Goal: Check status: Check status

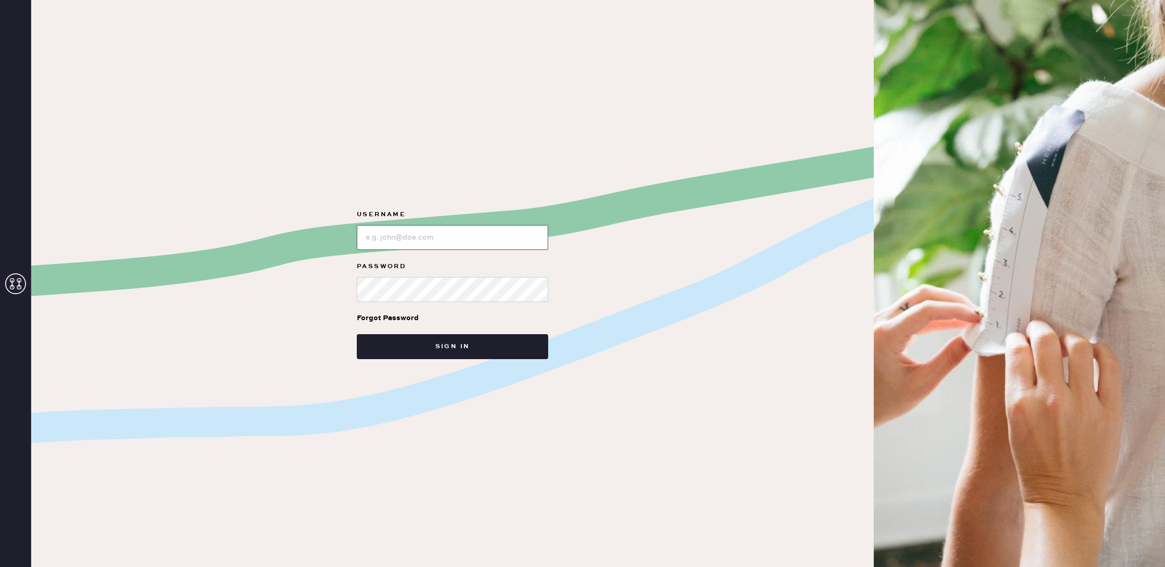
click at [453, 233] on input "loginName" at bounding box center [452, 237] width 191 height 25
type input "reformationuppereastside"
click at [357, 334] on button "Sign in" at bounding box center [452, 346] width 191 height 25
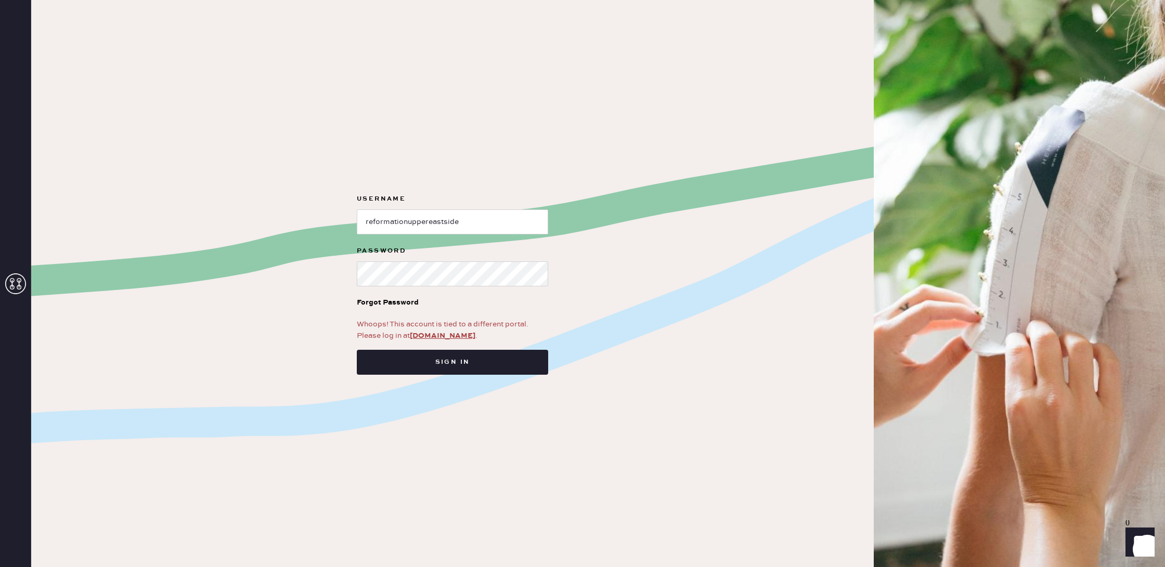
click at [440, 330] on div "Whoops! This account is tied to a different portal. Please log in at [DOMAIN_NA…" at bounding box center [452, 330] width 191 height 23
click at [440, 333] on link "[DOMAIN_NAME]" at bounding box center [443, 335] width 66 height 9
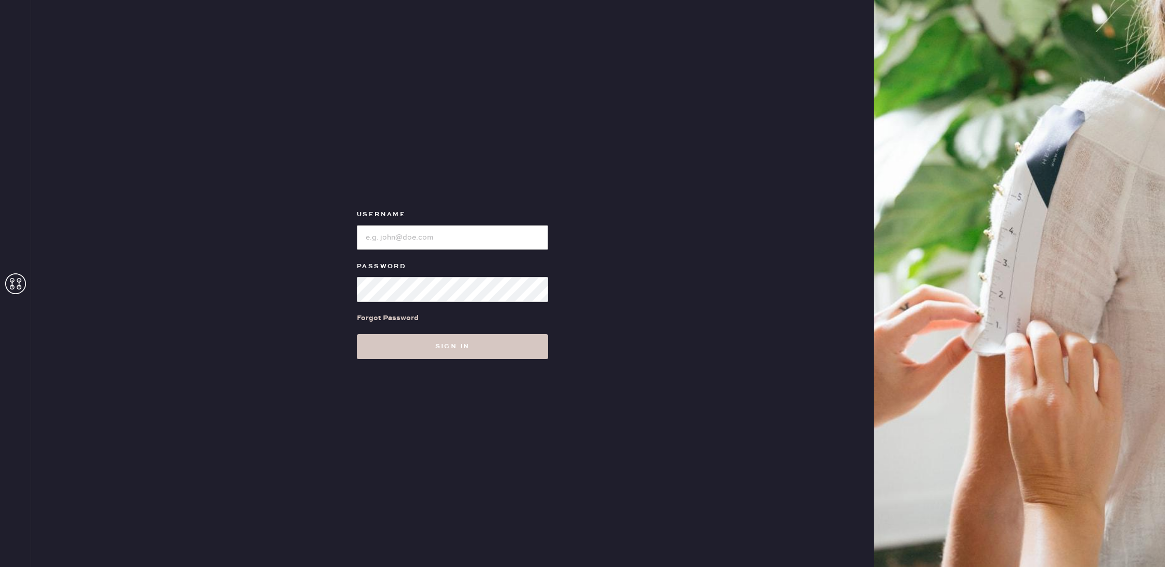
click at [415, 238] on input "loginName" at bounding box center [452, 237] width 191 height 25
click at [411, 240] on input "loginName" at bounding box center [452, 237] width 191 height 25
type input "reformationuppereastside"
click at [357, 334] on button "Sign in" at bounding box center [452, 346] width 191 height 25
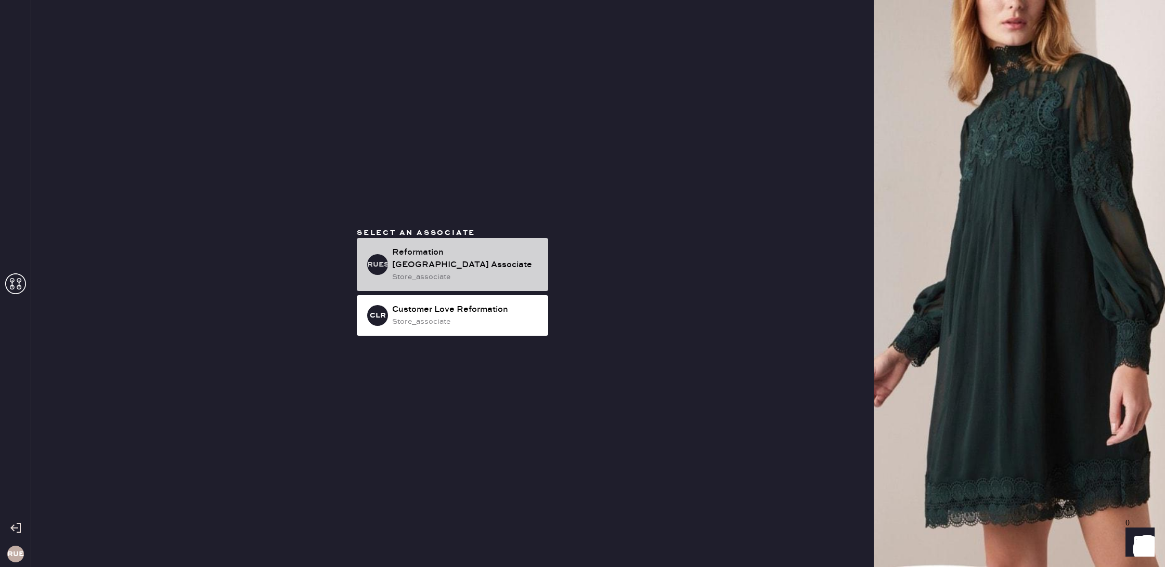
click at [457, 268] on div "Reformation Upper East Side Associate" at bounding box center [466, 258] width 148 height 25
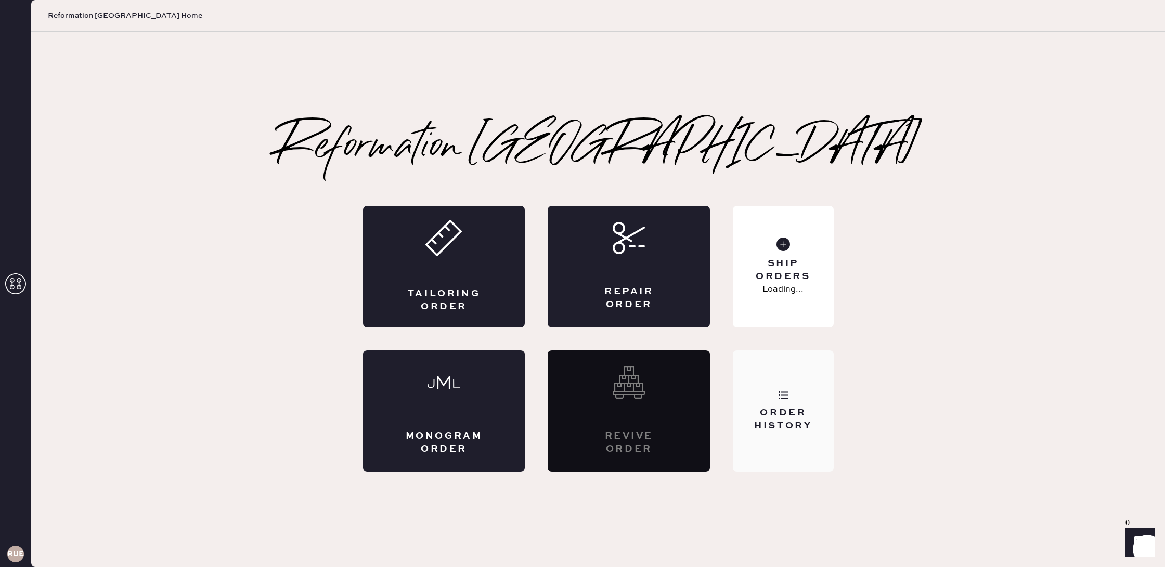
click at [795, 437] on div "Order History" at bounding box center [783, 411] width 100 height 122
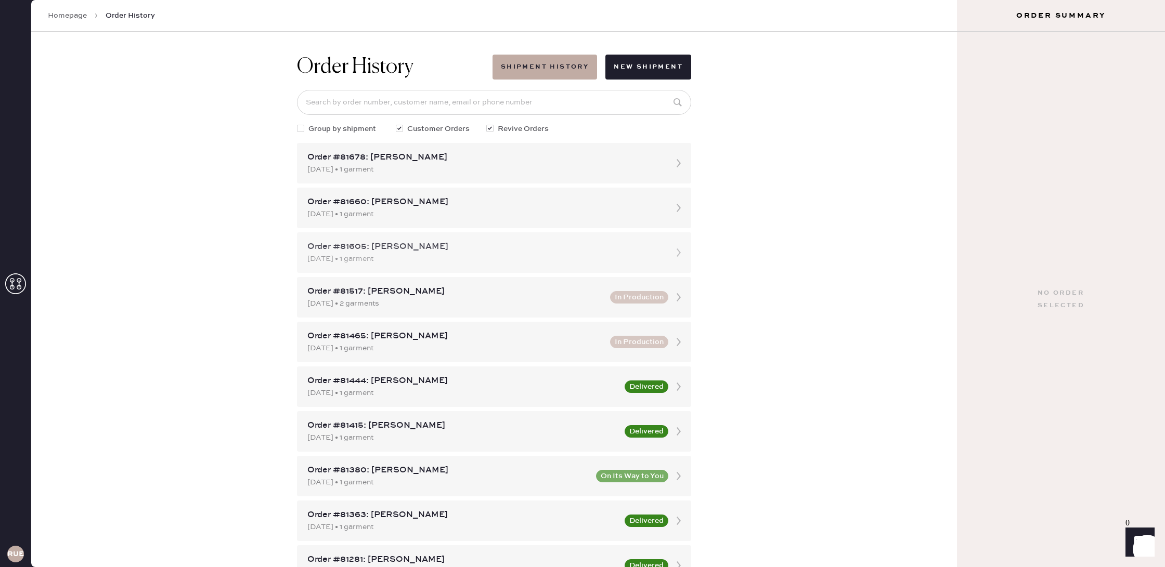
click at [518, 252] on div "Order #81605: Sophie Fyfe" at bounding box center [484, 247] width 355 height 12
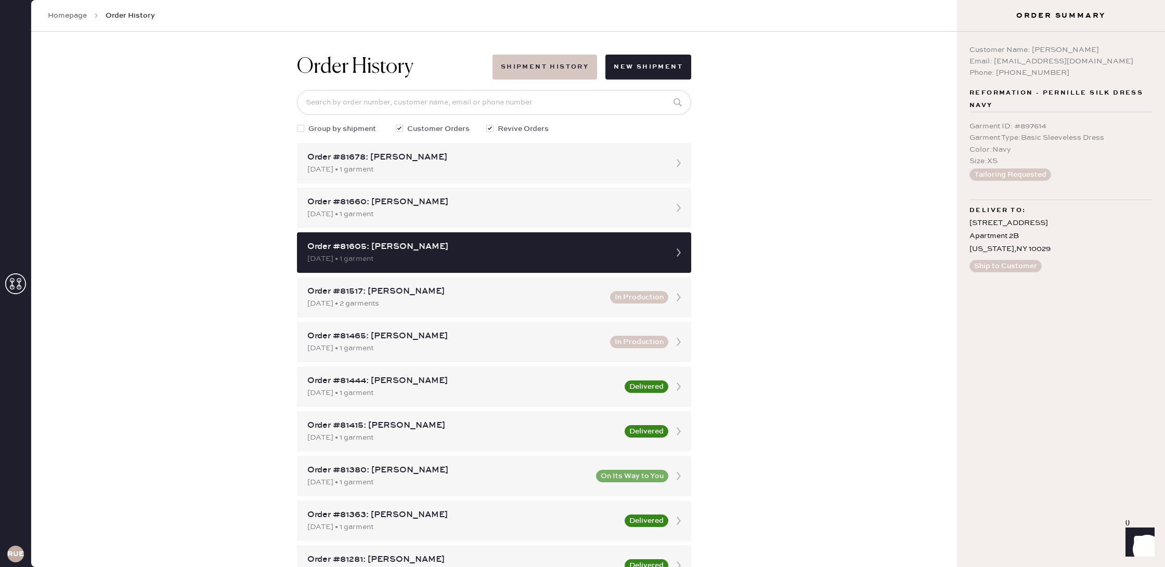
click at [546, 66] on button "Shipment History" at bounding box center [544, 67] width 105 height 25
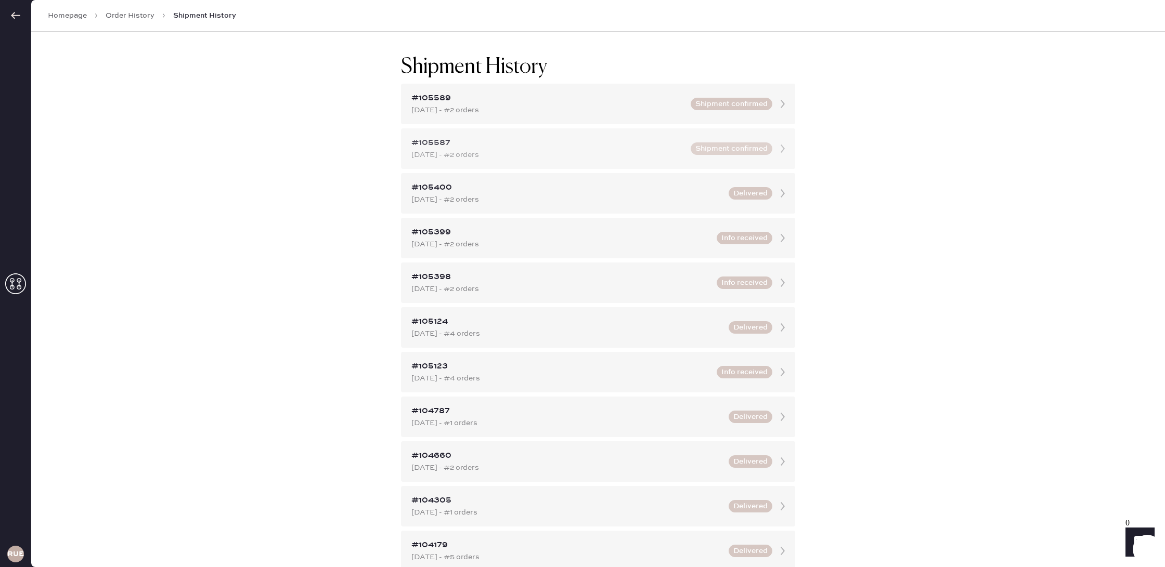
click at [576, 138] on div "#105587" at bounding box center [547, 143] width 273 height 12
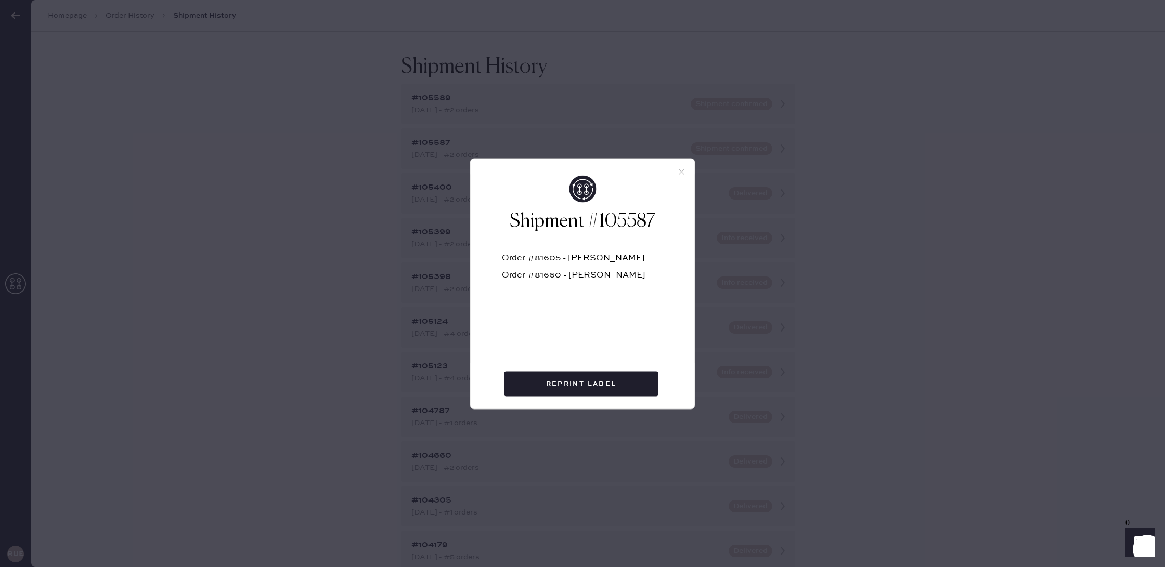
click at [683, 171] on icon at bounding box center [681, 171] width 9 height 9
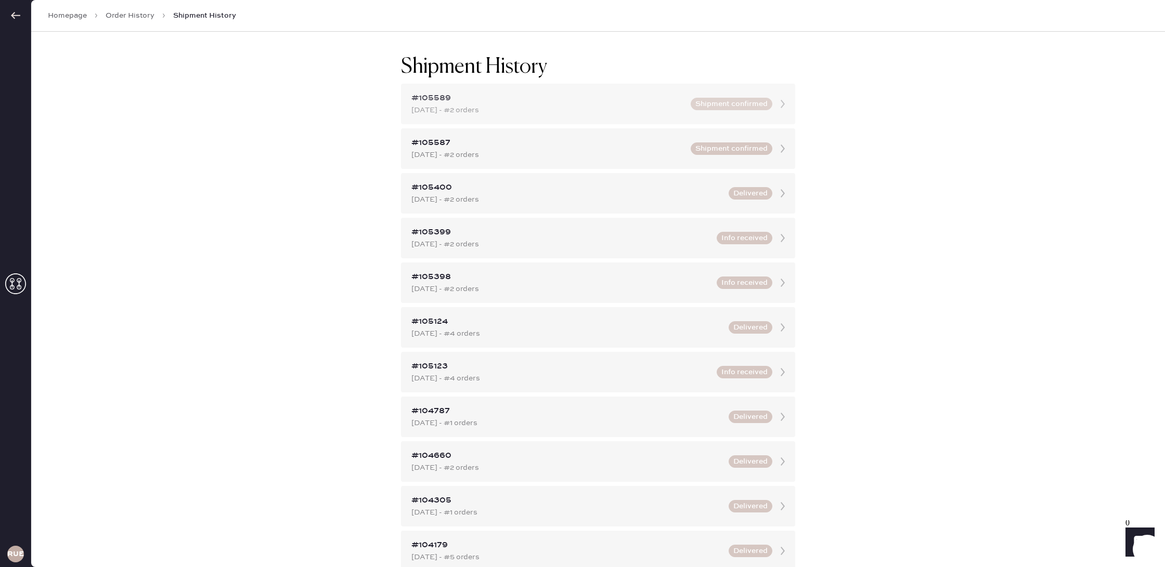
click at [617, 88] on div "#105589 Aug 15, 2025 - #2 orders Shipment confirmed" at bounding box center [598, 104] width 394 height 41
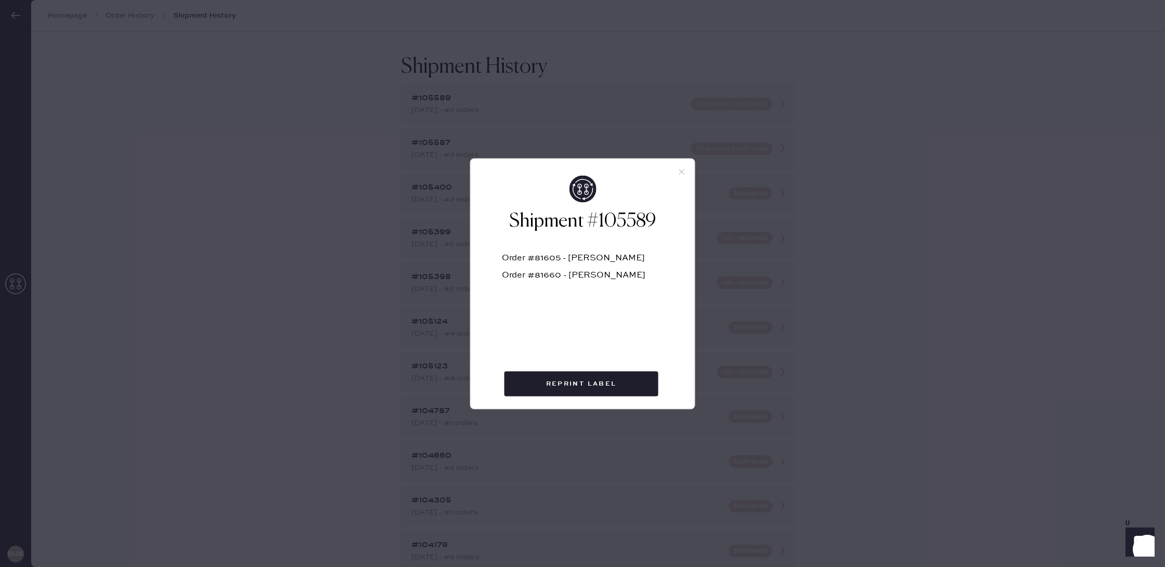
click at [683, 172] on icon at bounding box center [681, 171] width 9 height 9
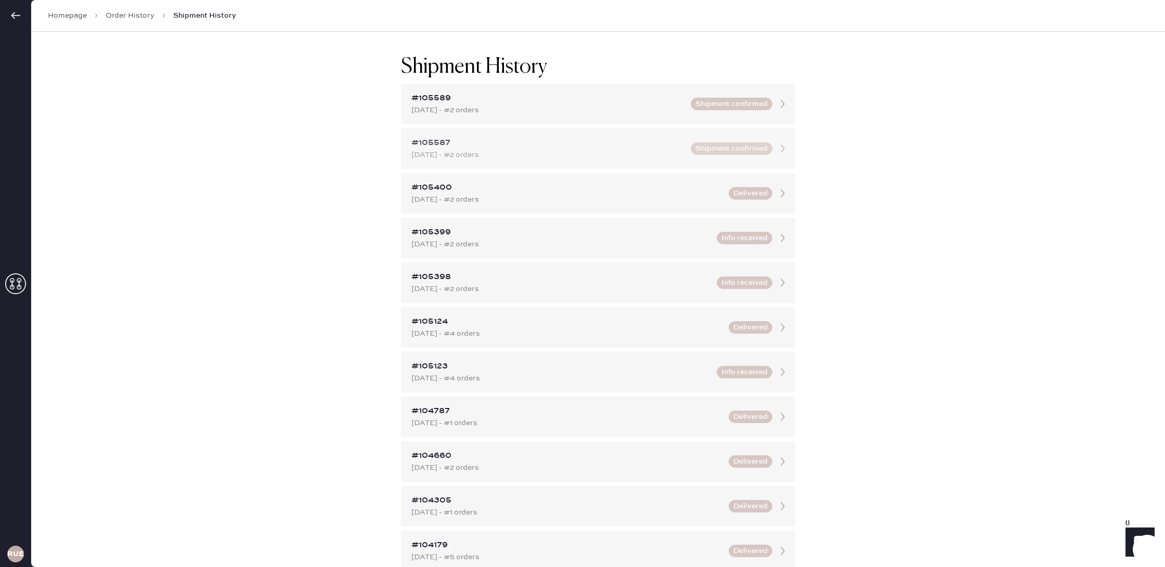
click at [502, 152] on div "Aug 15, 2025 - #2 orders" at bounding box center [547, 154] width 273 height 11
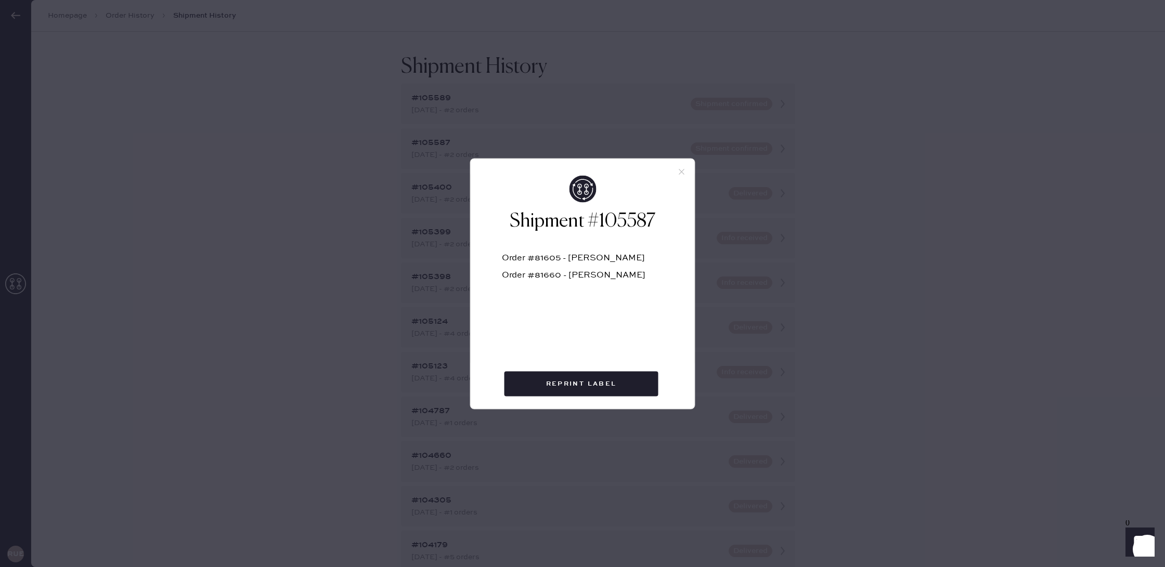
click at [684, 172] on icon at bounding box center [681, 171] width 9 height 9
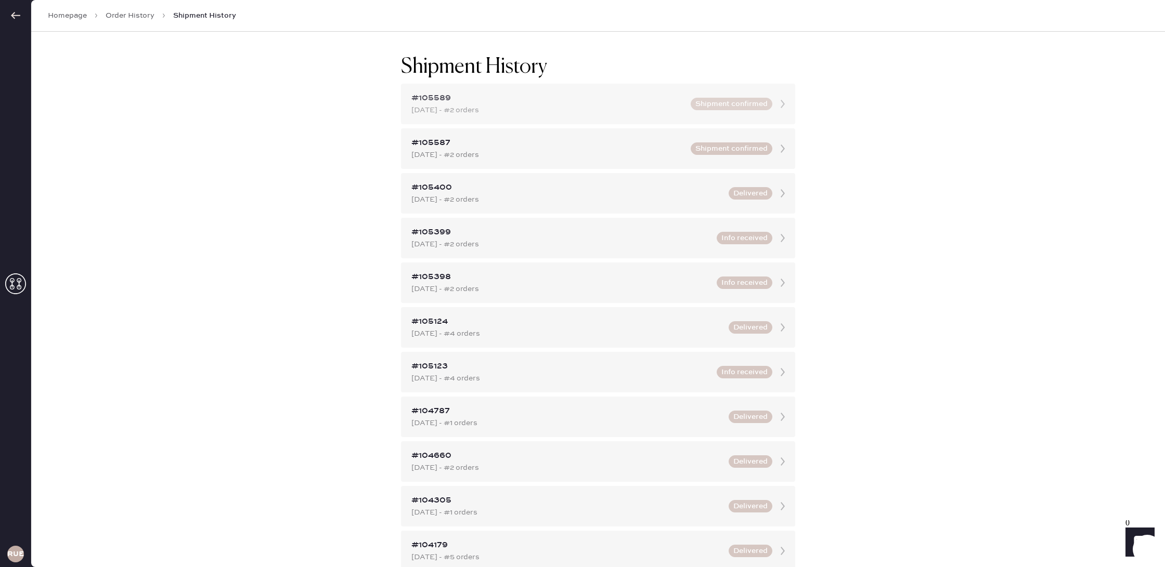
click at [611, 110] on div "Aug 15, 2025 - #2 orders" at bounding box center [547, 110] width 273 height 11
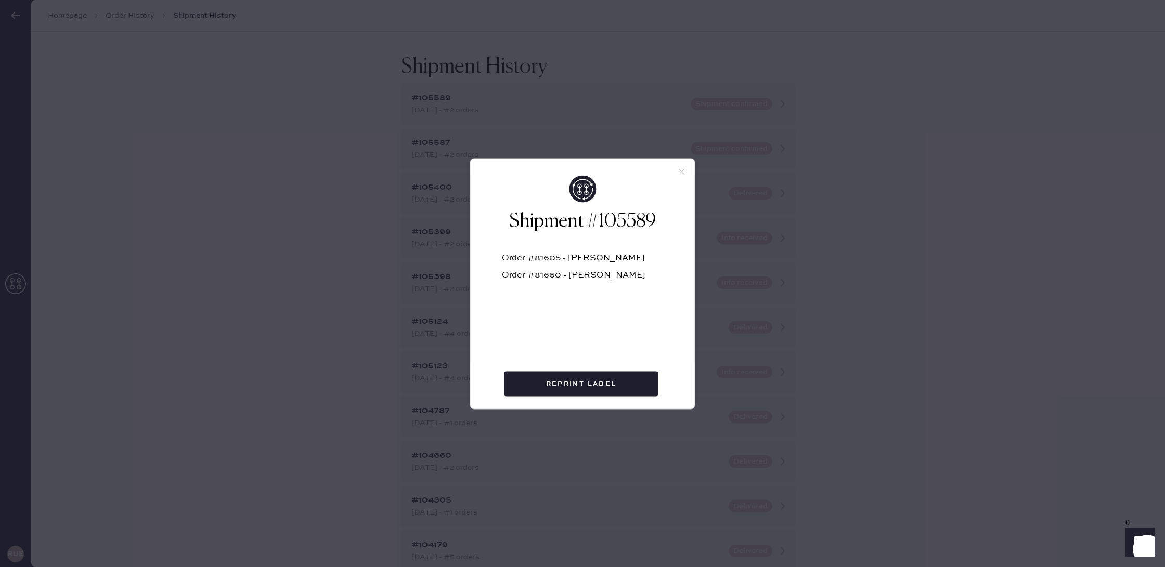
click at [681, 169] on icon at bounding box center [681, 171] width 9 height 9
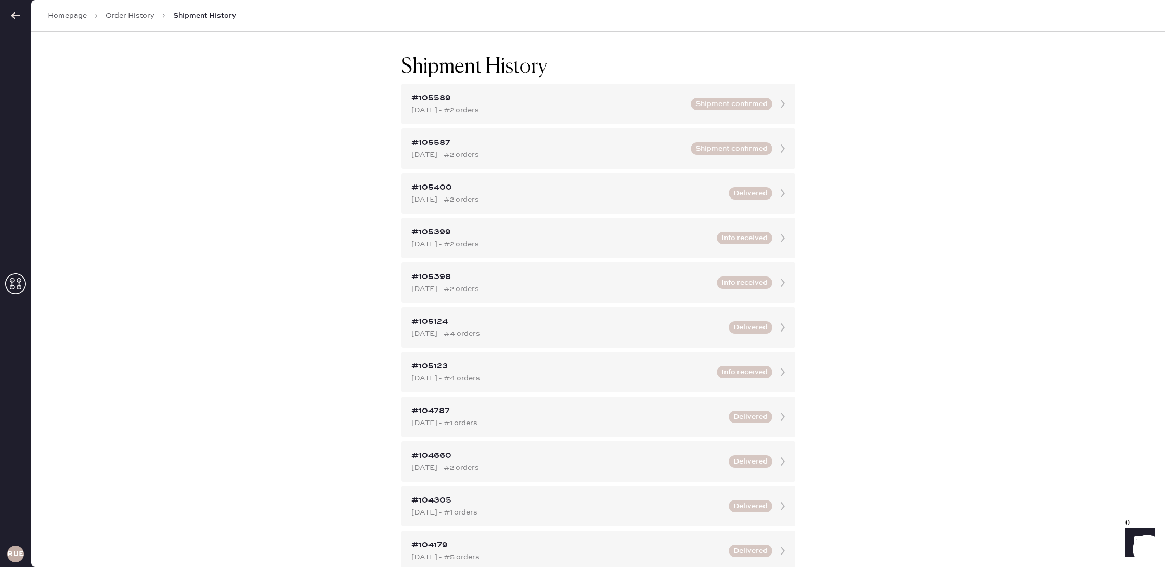
click at [141, 17] on link "Order History" at bounding box center [130, 15] width 49 height 10
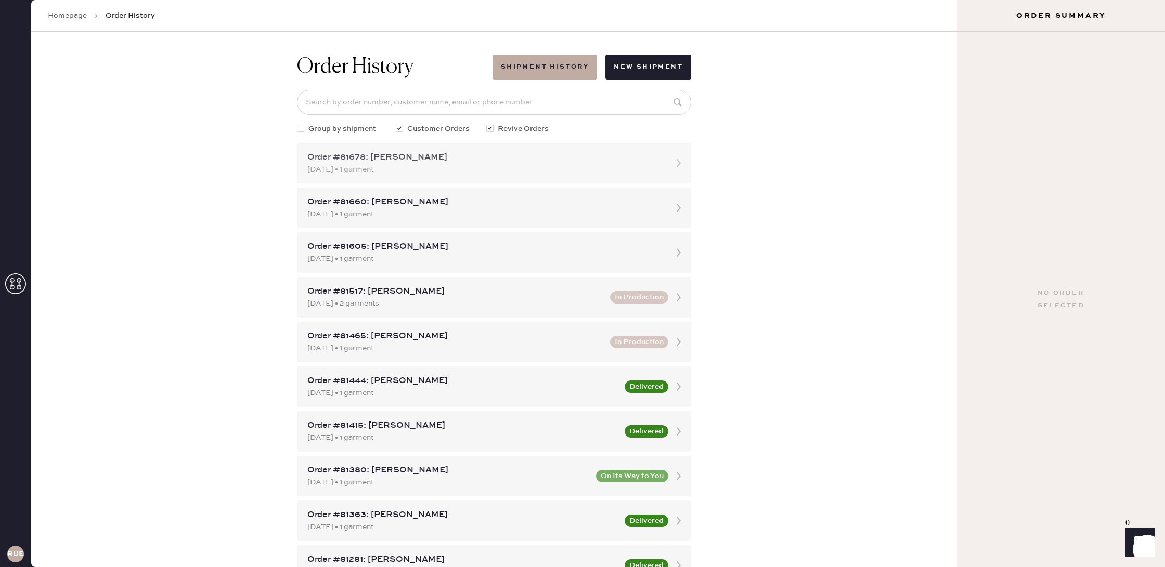
click at [452, 159] on div "Order #81678: Hanna kirchheimer" at bounding box center [484, 157] width 355 height 12
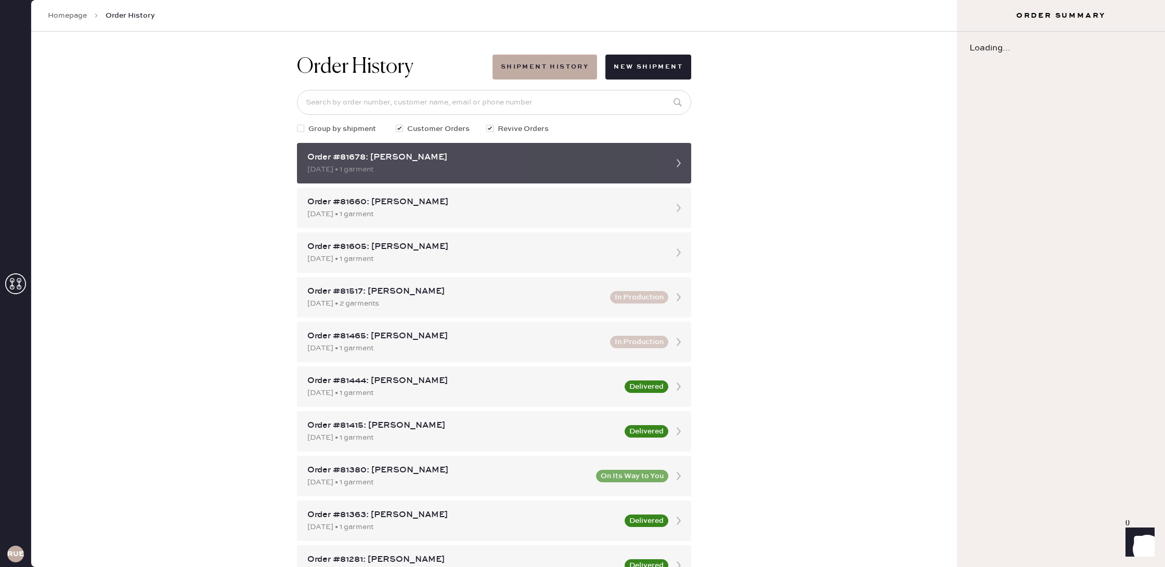
click at [457, 167] on div "08/15/2025 • 1 garment" at bounding box center [484, 169] width 355 height 11
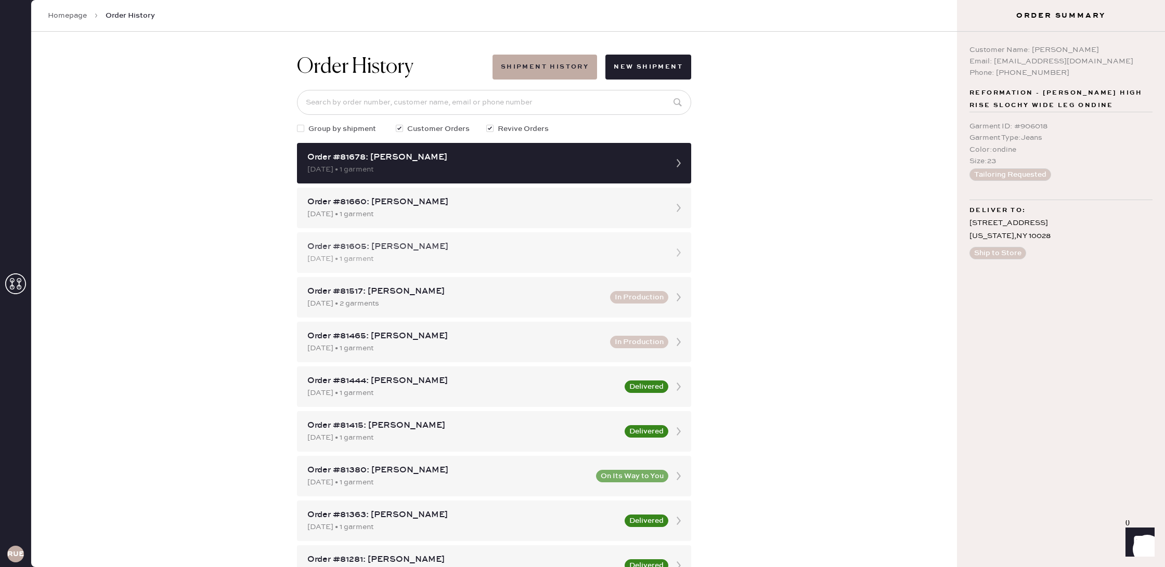
click at [468, 237] on div "Order #81605: Sophie Fyfe 08/12/2025 • 1 garment" at bounding box center [494, 252] width 394 height 41
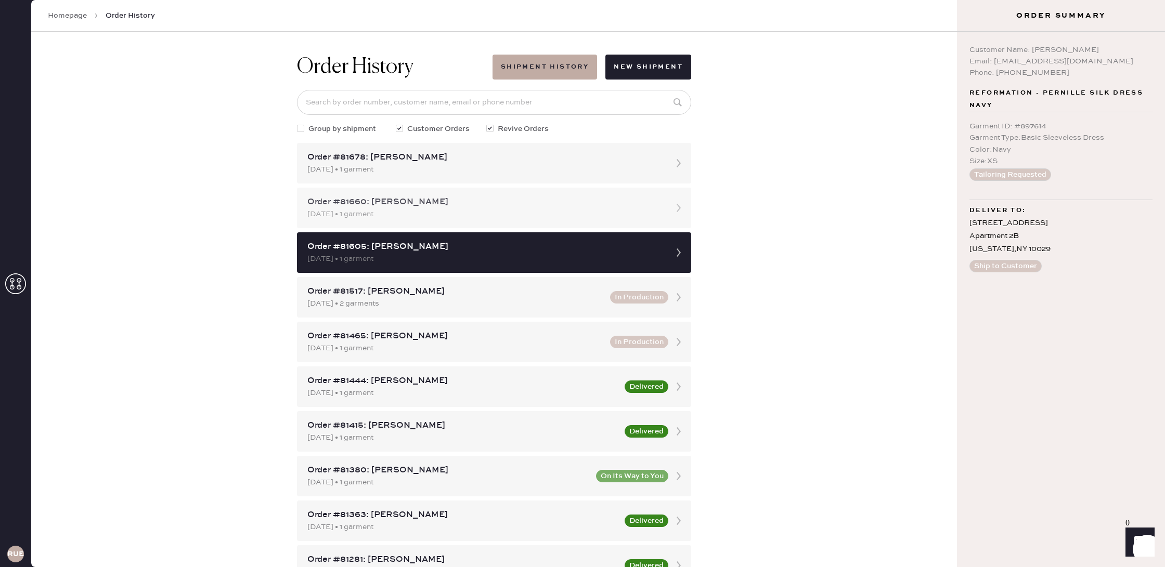
click at [466, 217] on div "08/14/2025 • 1 garment" at bounding box center [484, 213] width 355 height 11
